Goal: Information Seeking & Learning: Check status

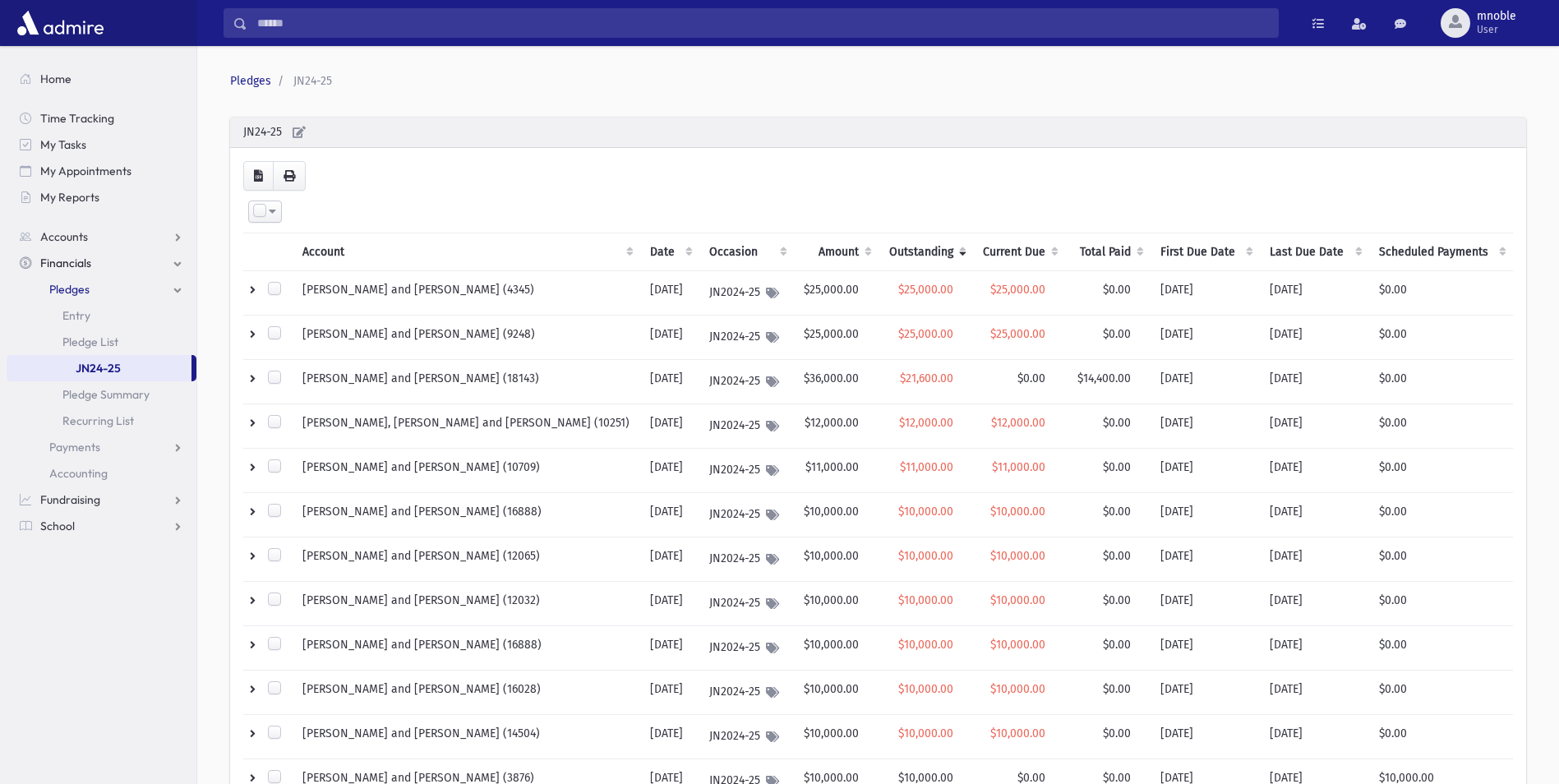
scroll to position [739, 0]
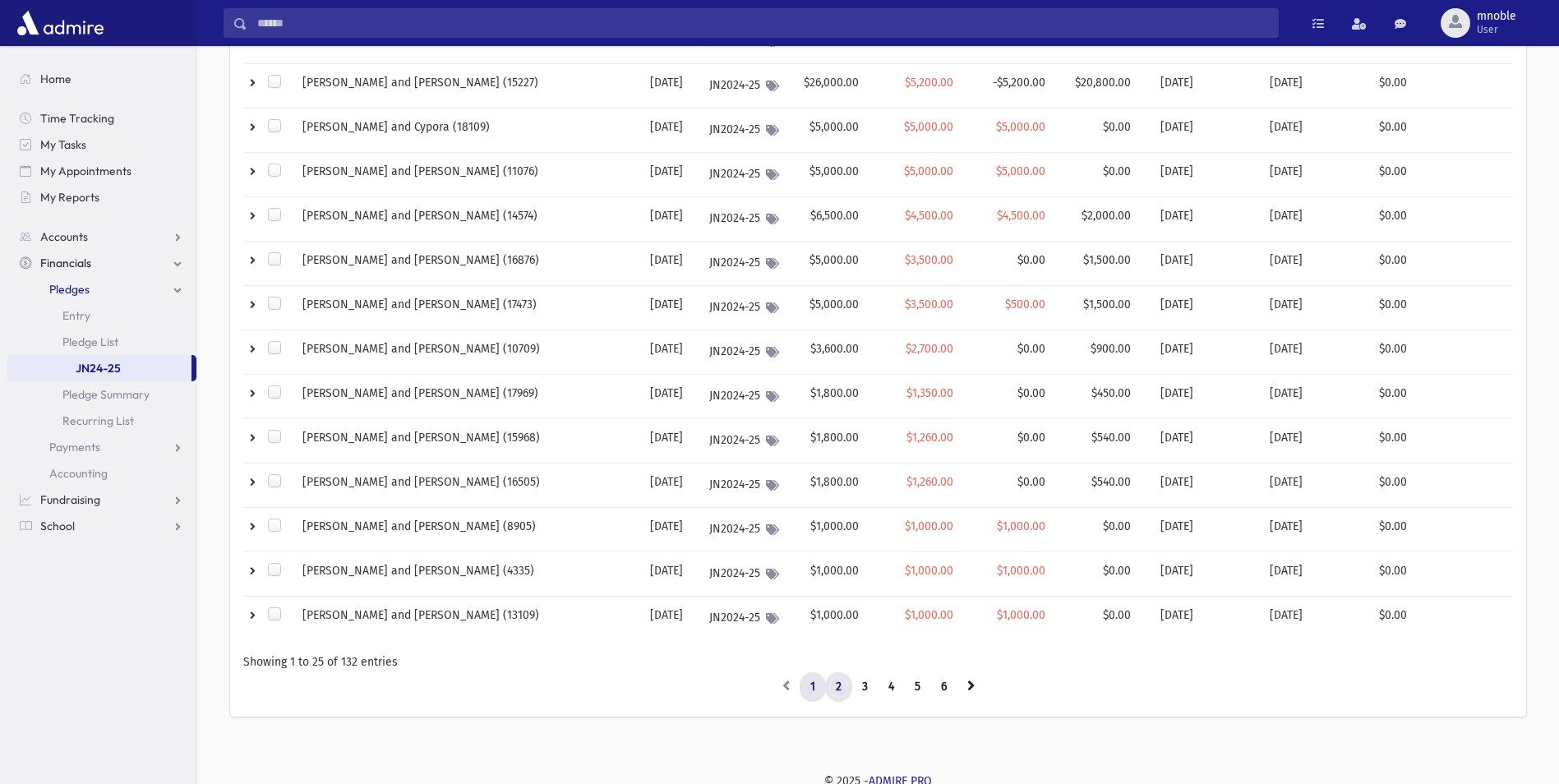
click at [831, 681] on link "2" at bounding box center [839, 686] width 27 height 30
click at [837, 681] on link "2" at bounding box center [839, 686] width 27 height 30
click at [859, 685] on link "3" at bounding box center [865, 686] width 27 height 30
click at [865, 685] on link "3" at bounding box center [865, 686] width 27 height 30
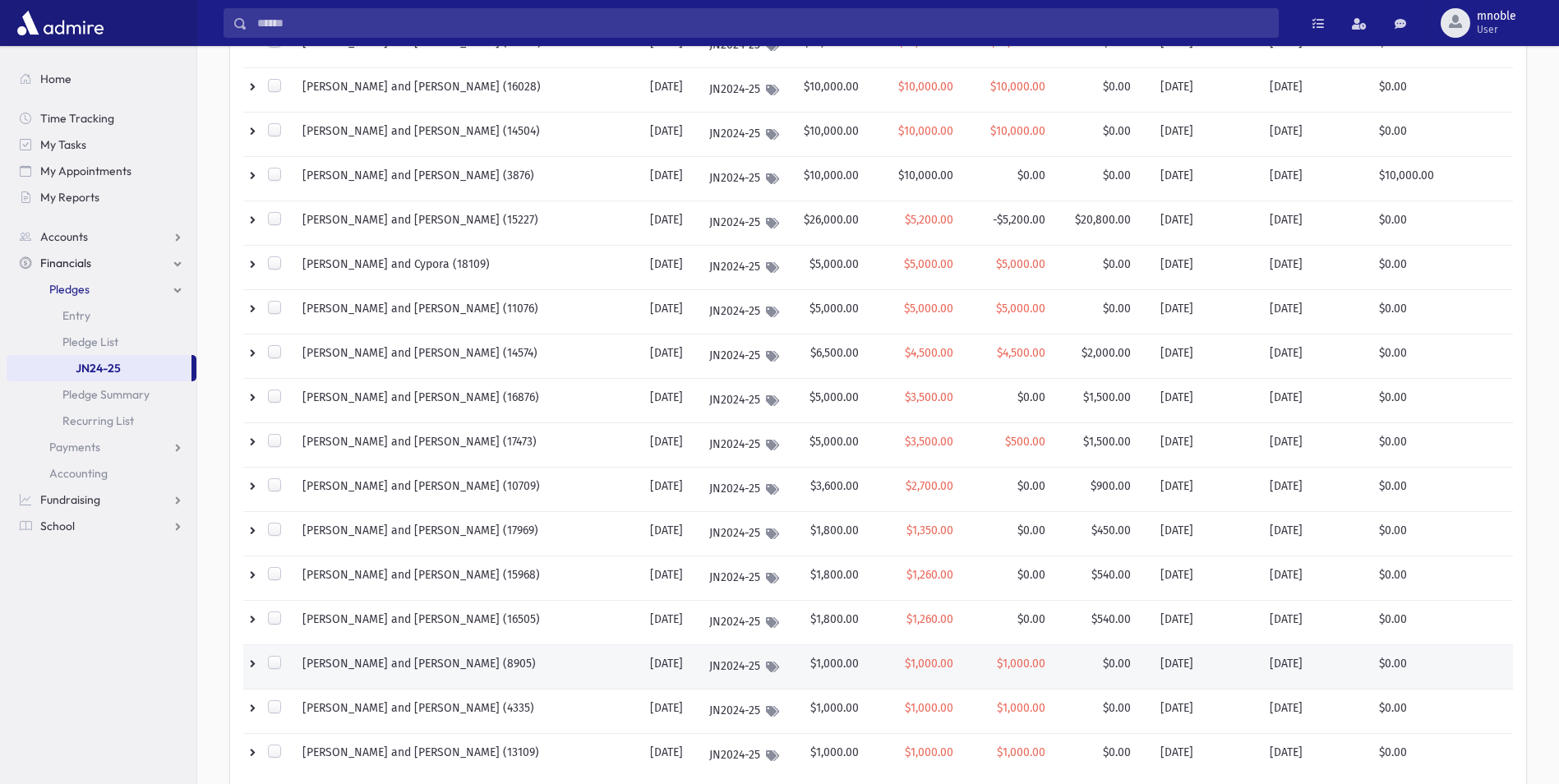
scroll to position [745, 0]
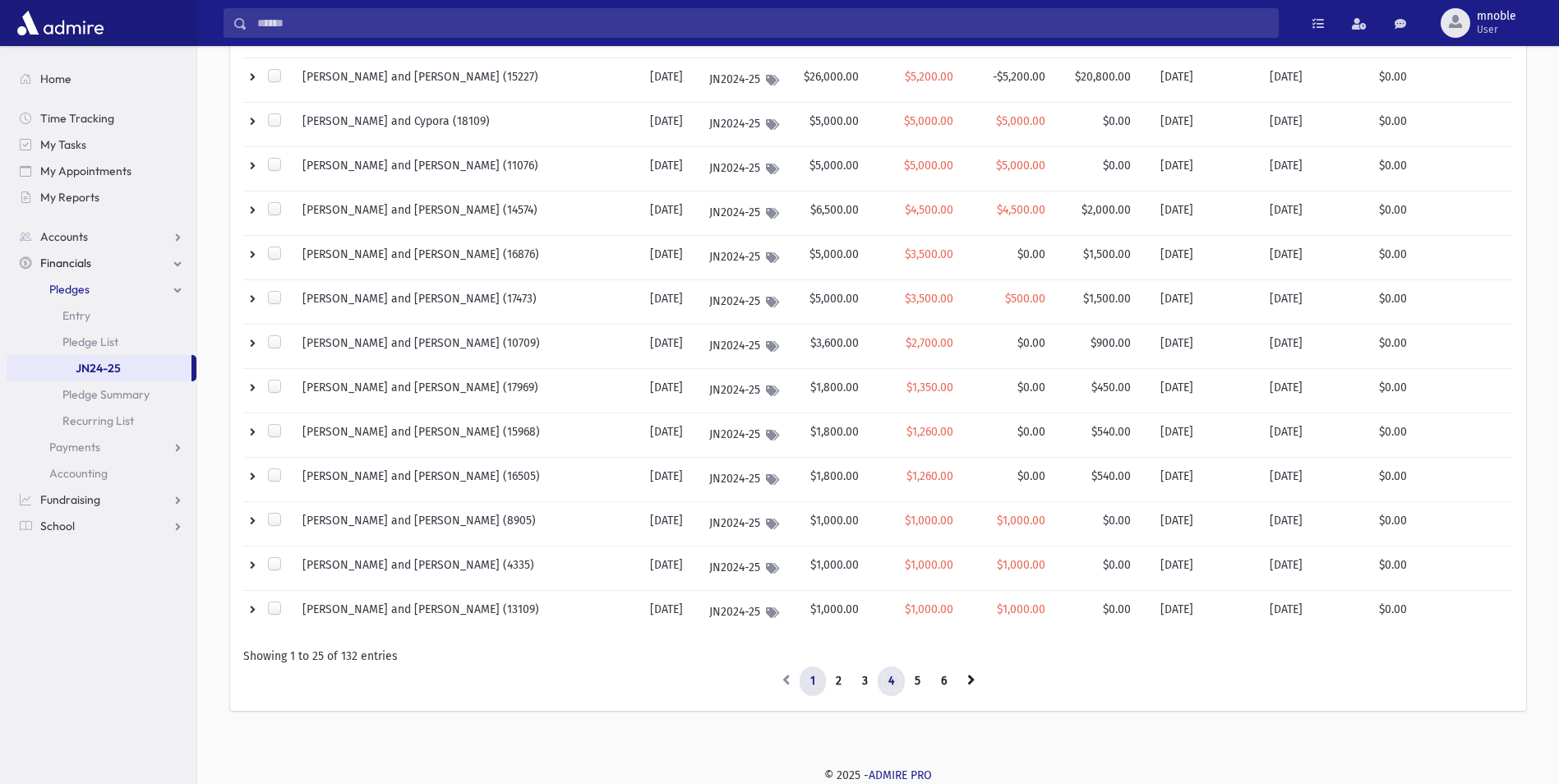
click at [891, 679] on link "4" at bounding box center [891, 681] width 27 height 30
click at [871, 677] on link "3" at bounding box center [865, 681] width 27 height 30
click at [889, 683] on link "4" at bounding box center [891, 681] width 27 height 30
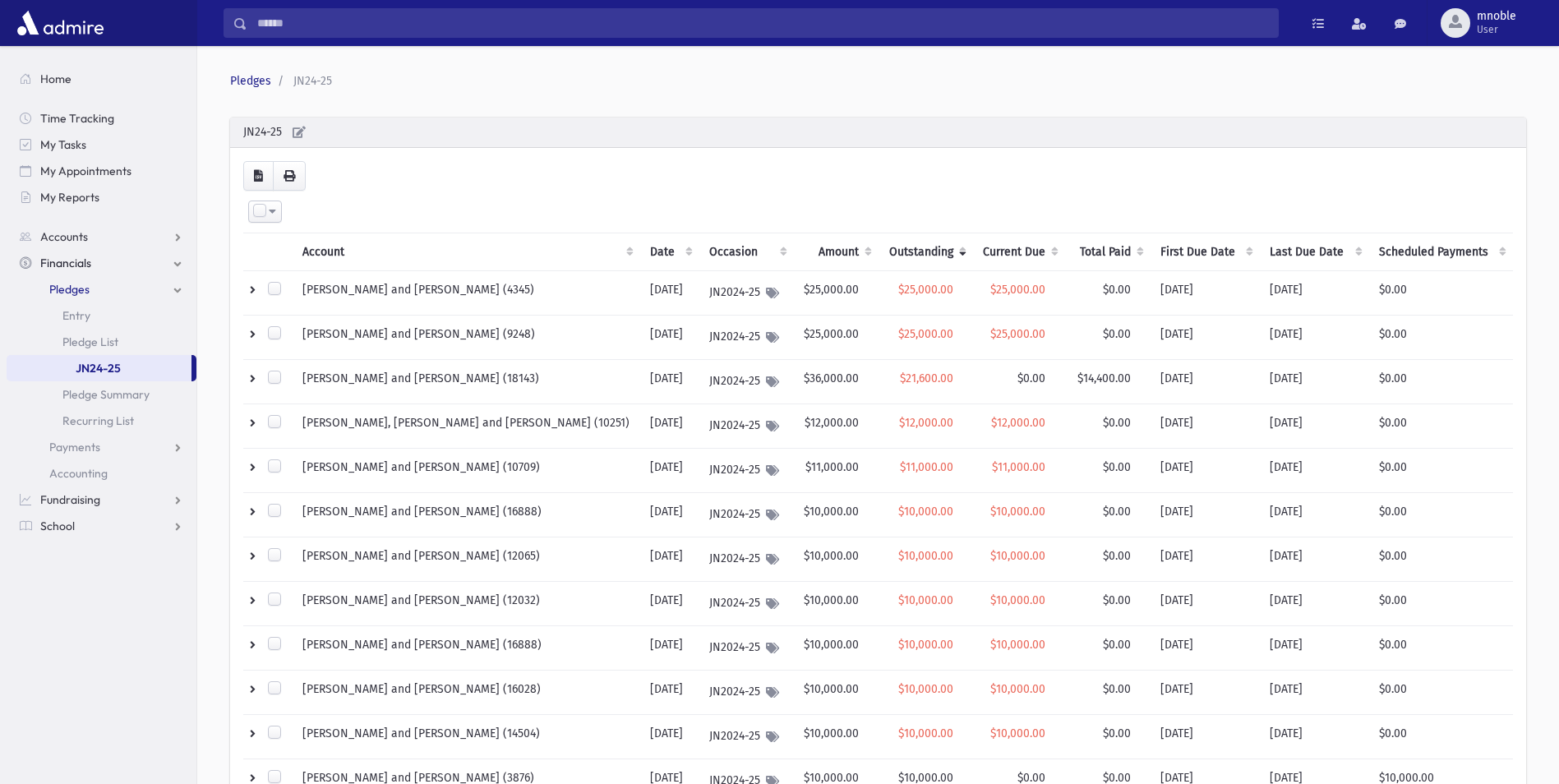
click at [879, 256] on th "Outstanding" at bounding box center [925, 252] width 94 height 38
click at [890, 252] on th "Outstanding" at bounding box center [925, 252] width 94 height 38
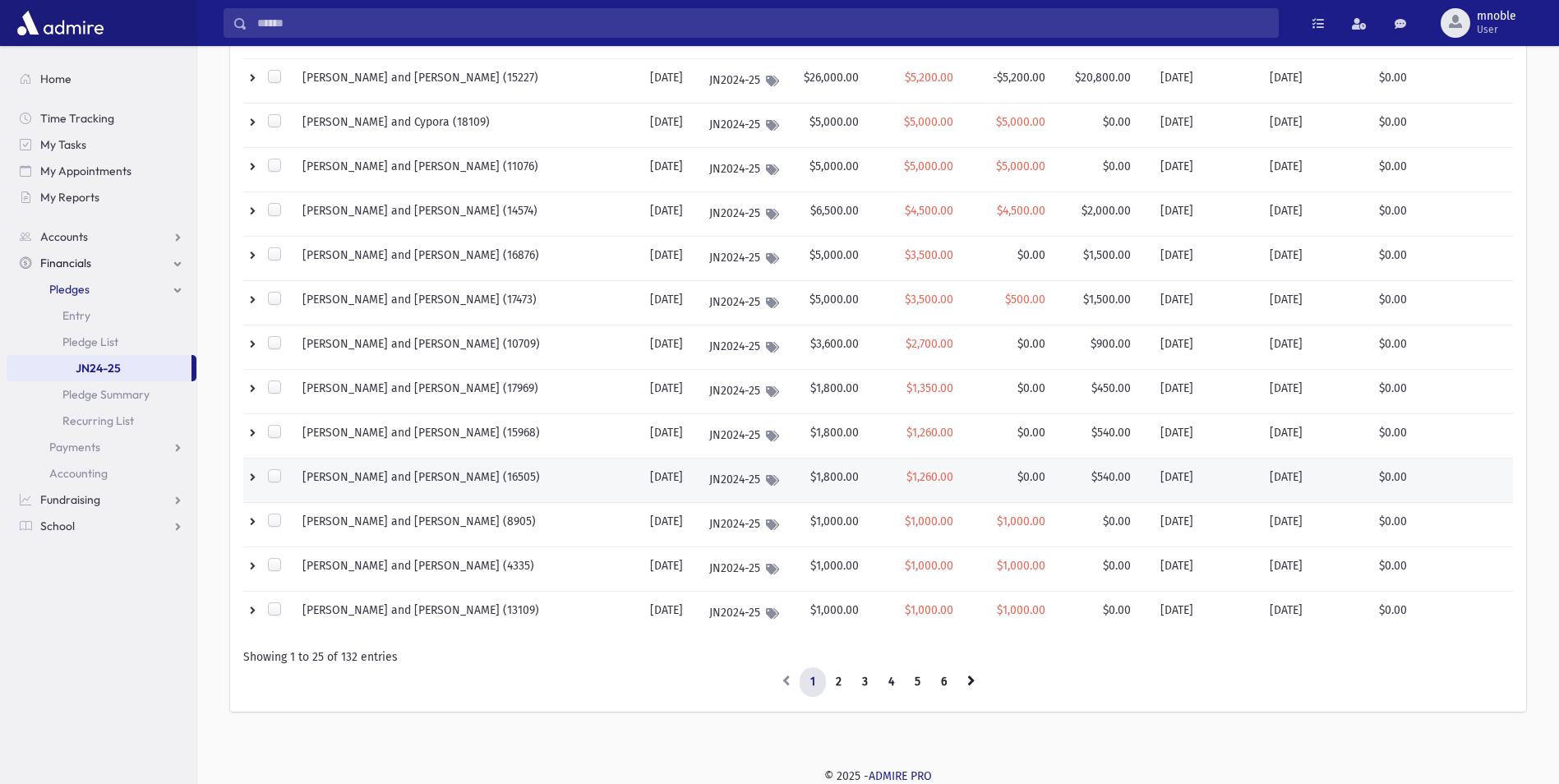
scroll to position [745, 0]
click at [916, 677] on link "5" at bounding box center [918, 681] width 27 height 30
